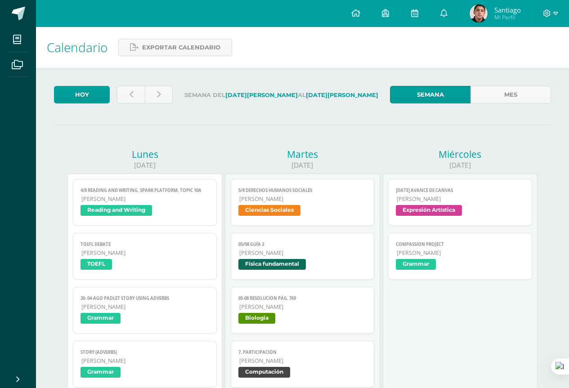
scroll to position [495, 0]
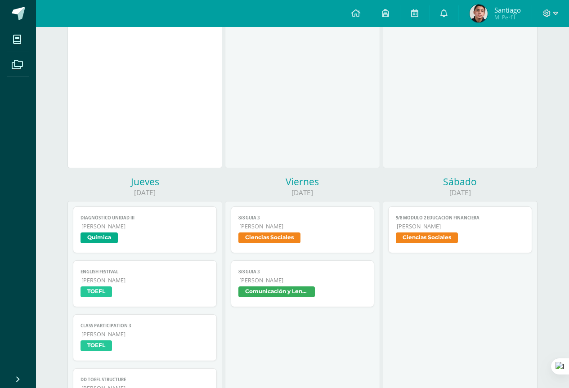
click at [280, 297] on span "Comunicación y Lenguaje" at bounding box center [277, 292] width 77 height 11
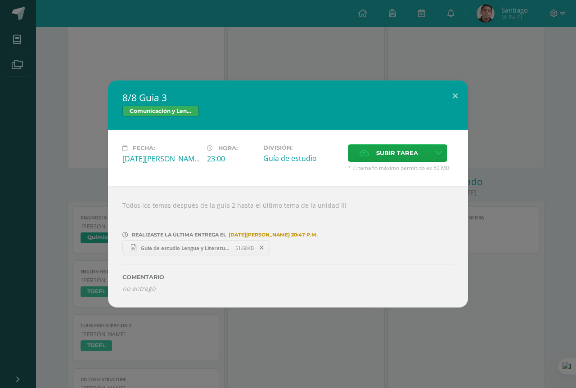
click at [269, 329] on div "8/8 Guia 3 Comunicación y Lenguaje Fecha: Viernes 08 de Agosto Hora: 23:00 Divi…" at bounding box center [288, 194] width 576 height 388
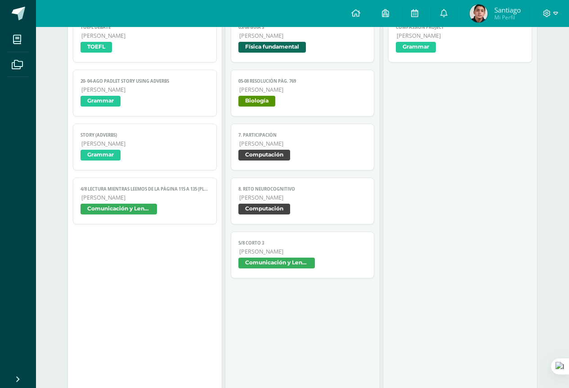
scroll to position [45, 0]
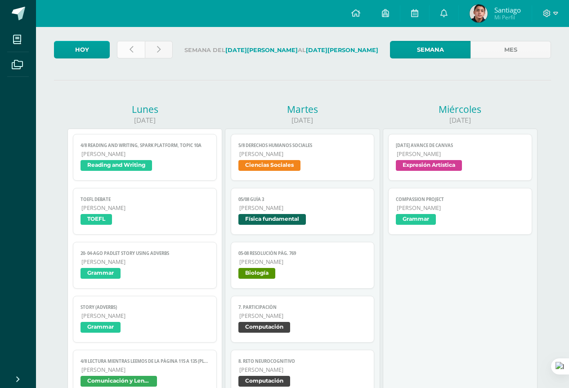
click at [135, 47] on link at bounding box center [131, 50] width 28 height 18
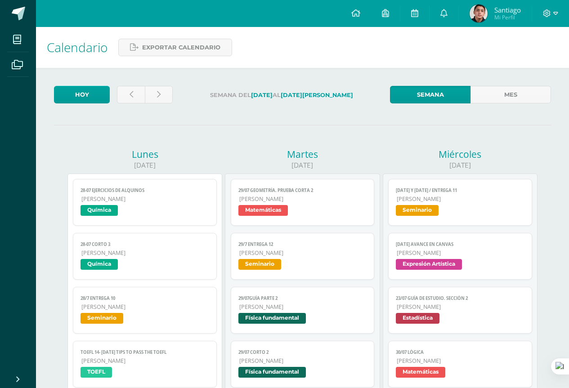
click at [138, 93] on link at bounding box center [131, 95] width 28 height 18
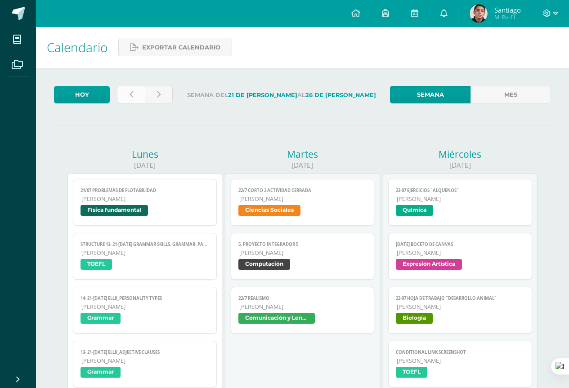
click at [134, 94] on link at bounding box center [131, 95] width 28 height 18
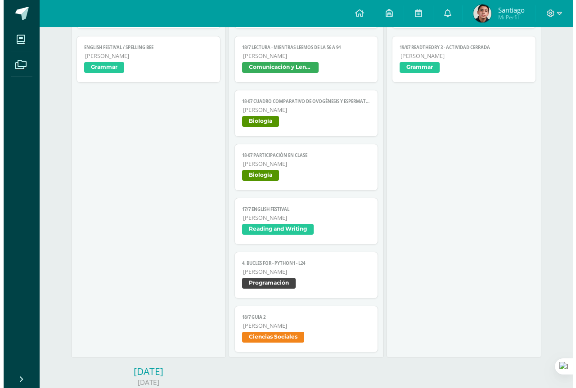
scroll to position [810, 0]
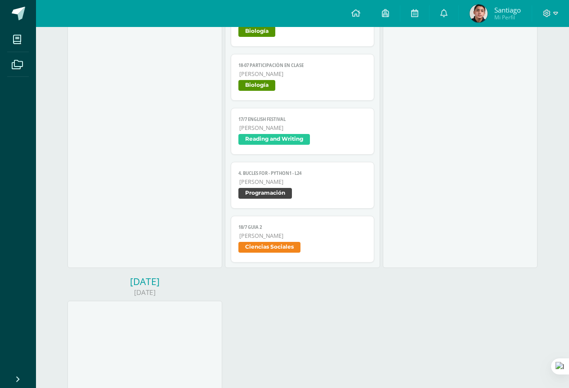
click at [253, 244] on span "Ciencias Sociales" at bounding box center [270, 247] width 62 height 11
